Goal: Register for event/course

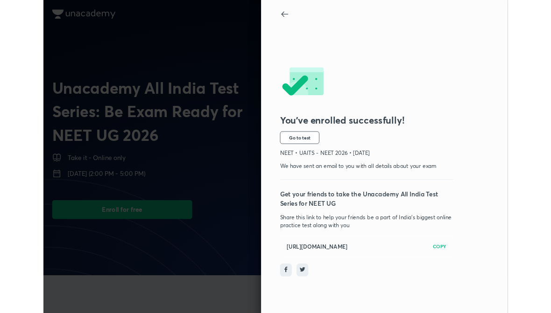
scroll to position [289, 0]
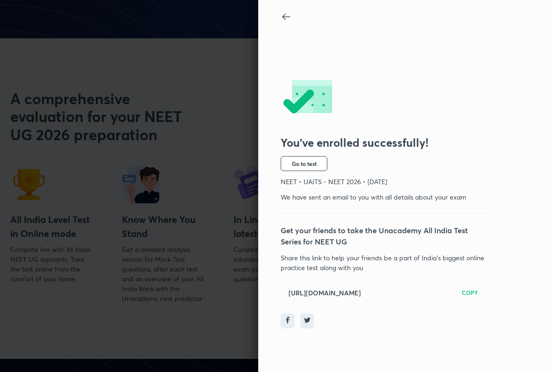
click at [321, 161] on button "Go to test" at bounding box center [304, 163] width 47 height 15
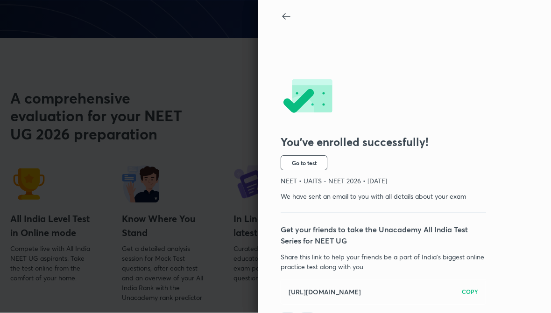
scroll to position [315, 0]
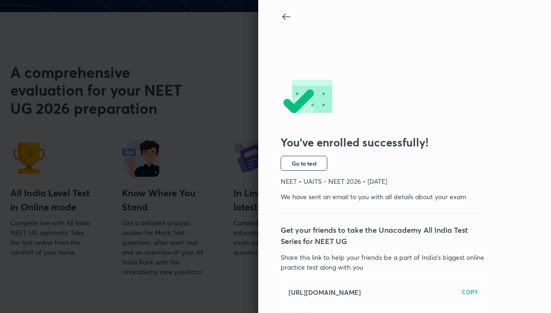
click at [314, 163] on span "Go to test" at bounding box center [304, 163] width 25 height 7
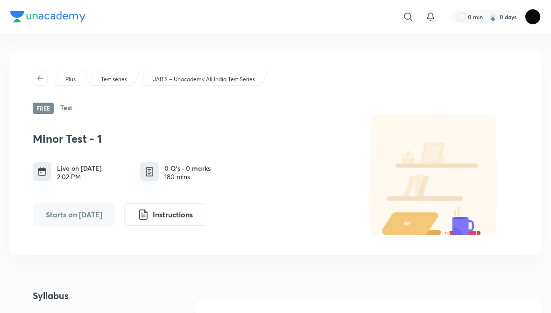
click at [75, 108] on div "Plus Test series UAITS – Unacademy All India Test Series Free Test Minor Test -…" at bounding box center [275, 153] width 531 height 203
click at [69, 107] on h6 "Test" at bounding box center [66, 108] width 12 height 11
click at [65, 110] on h6 "Test" at bounding box center [66, 108] width 12 height 11
click at [65, 213] on button "Starts on [DATE]" at bounding box center [74, 215] width 82 height 22
click at [71, 168] on h6 "Live on [DATE]" at bounding box center [79, 168] width 45 height 10
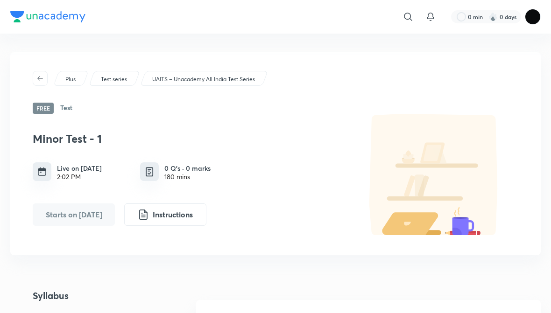
click at [163, 168] on div "0 Q’s · 0 marks 180 mins" at bounding box center [189, 172] width 98 height 19
click at [153, 173] on img at bounding box center [150, 172] width 12 height 12
click at [120, 76] on p "Test series" at bounding box center [114, 79] width 26 height 8
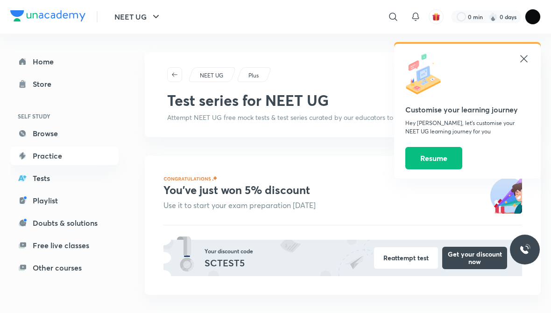
click at [526, 60] on icon at bounding box center [524, 58] width 11 height 11
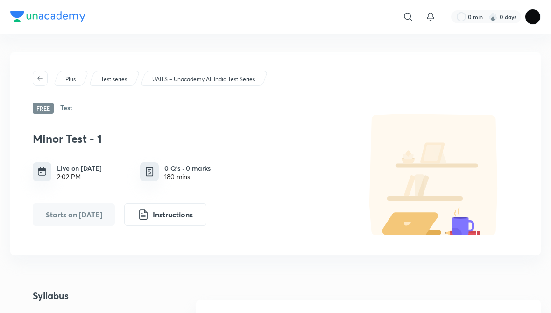
click at [173, 207] on button "Instructions" at bounding box center [165, 215] width 82 height 22
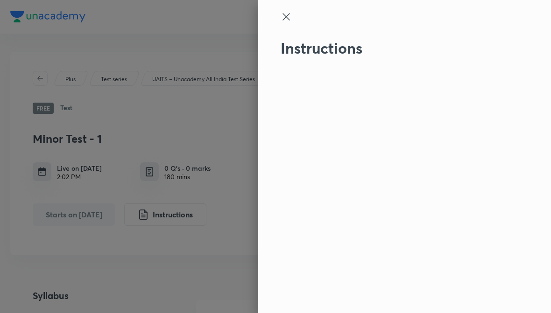
click at [286, 15] on icon at bounding box center [286, 16] width 11 height 11
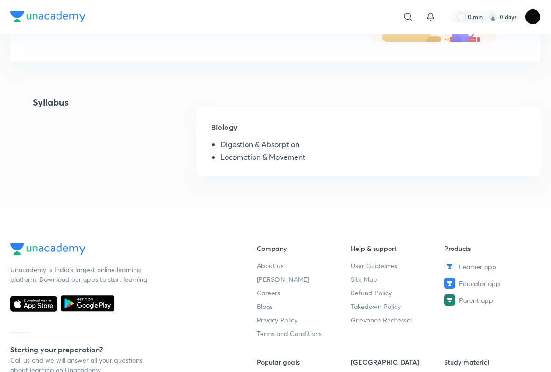
scroll to position [192, 0]
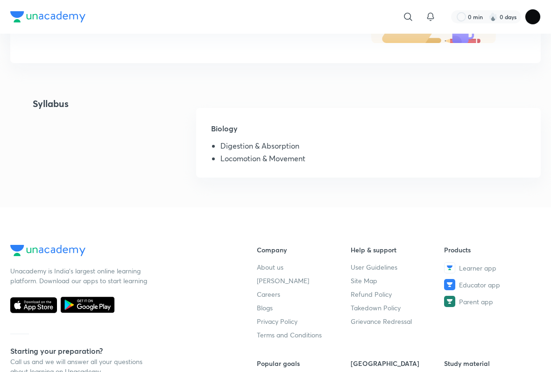
click at [40, 99] on h4 "Syllabus" at bounding box center [39, 143] width 58 height 92
click at [256, 148] on li "Digestion & Absorption" at bounding box center [372, 148] width 305 height 12
click at [238, 140] on h5 "Biology" at bounding box center [368, 132] width 315 height 19
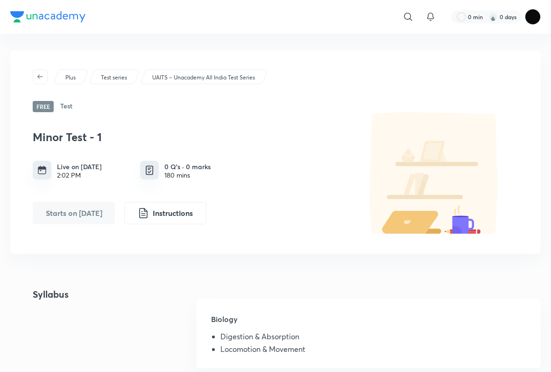
scroll to position [0, 0]
